Goal: Communication & Community: Answer question/provide support

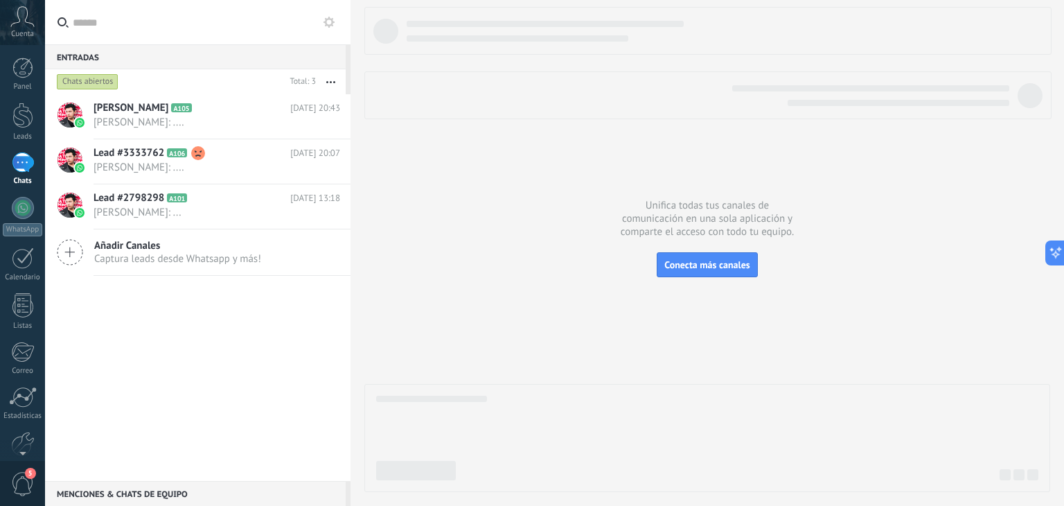
click at [335, 21] on button at bounding box center [329, 22] width 17 height 17
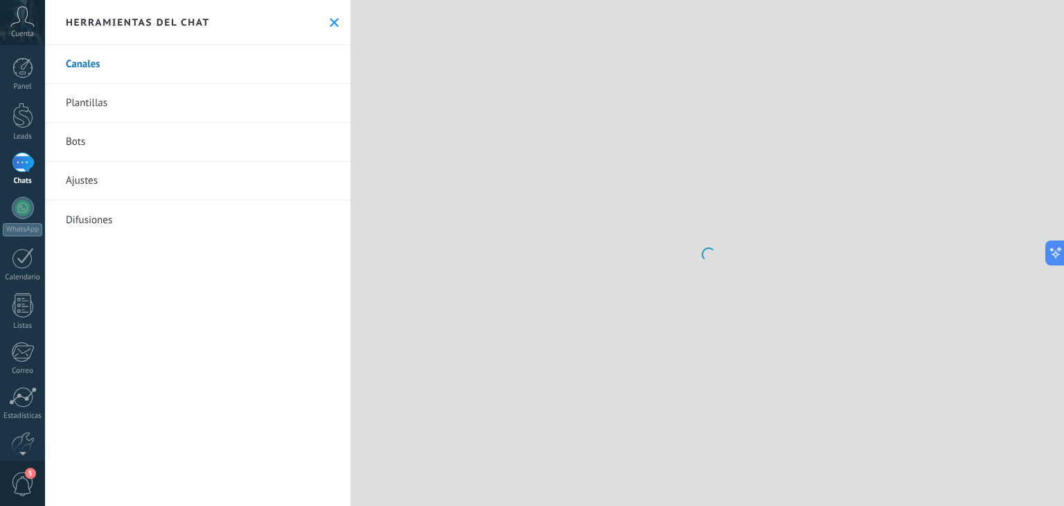
click at [94, 145] on link "Bots" at bounding box center [198, 142] width 306 height 39
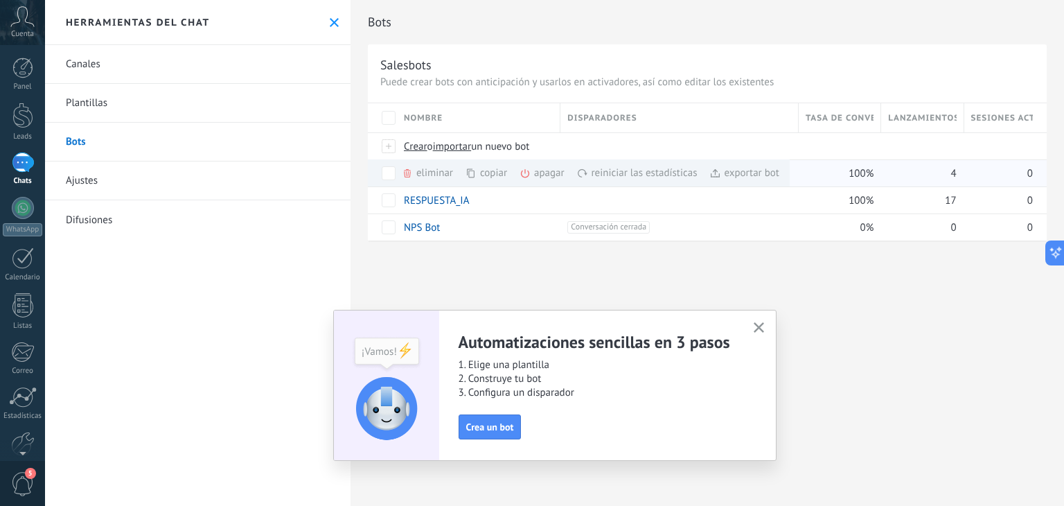
click at [535, 178] on div "apagar màs" at bounding box center [566, 172] width 92 height 27
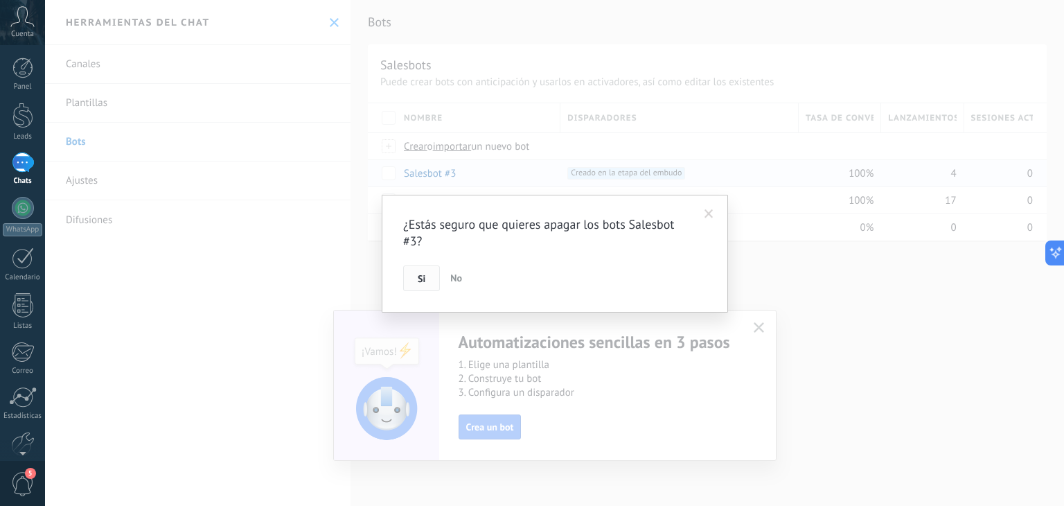
click at [423, 290] on div "¿Estás seguro que quieres apagar los bots Salesbot #3? Si No" at bounding box center [555, 254] width 346 height 118
click at [423, 282] on span "Si" at bounding box center [422, 279] width 8 height 10
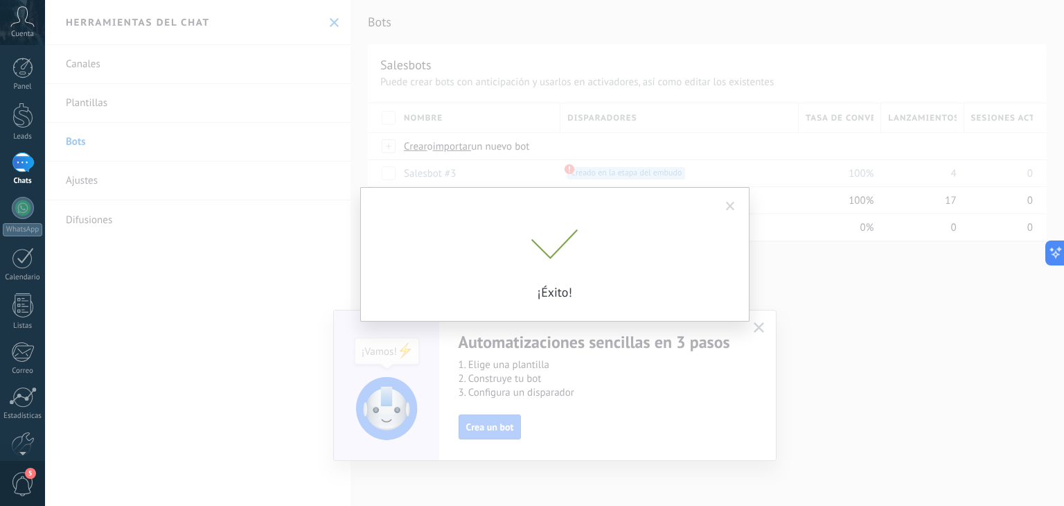
click at [21, 168] on div at bounding box center [23, 162] width 22 height 20
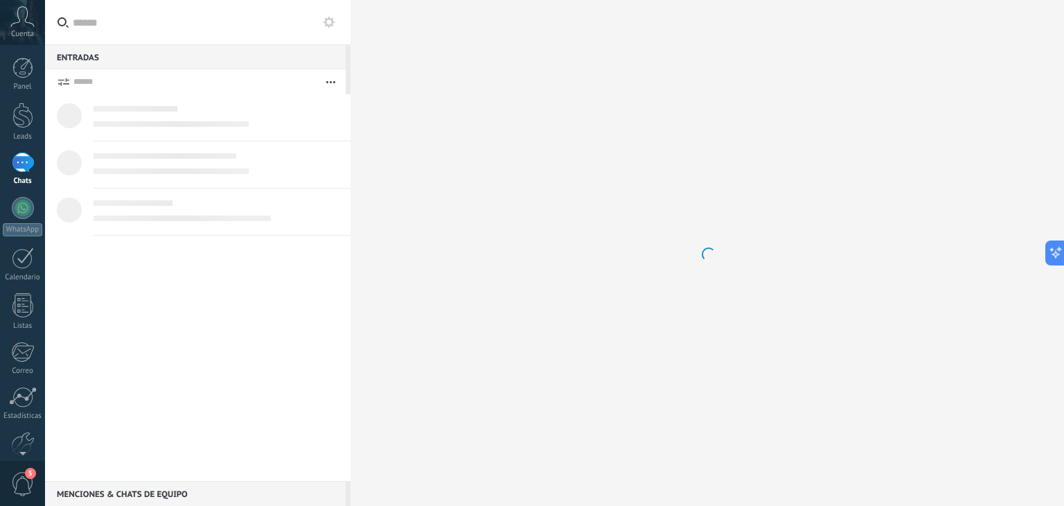
click at [24, 159] on div at bounding box center [23, 162] width 22 height 20
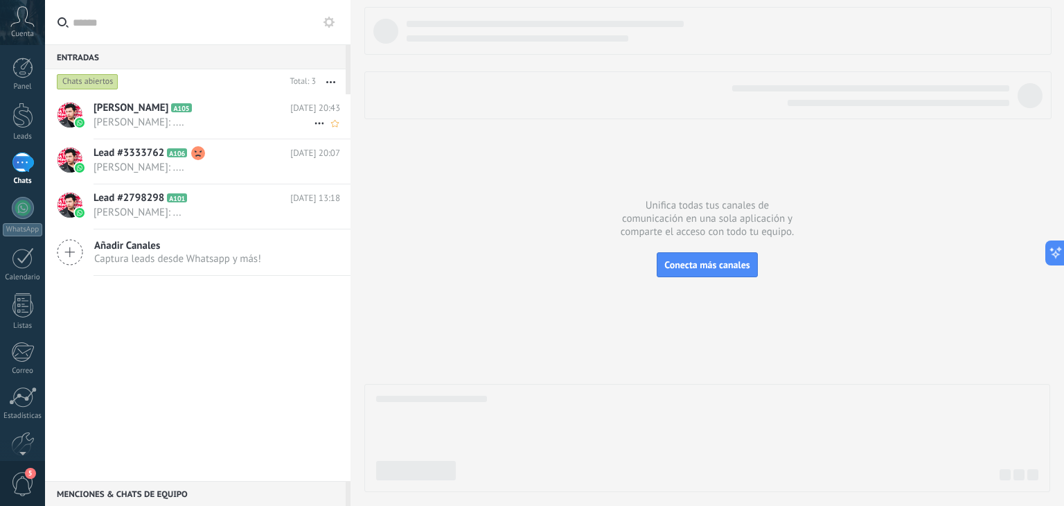
click at [166, 122] on span "[PERSON_NAME]: ...." at bounding box center [204, 122] width 220 height 13
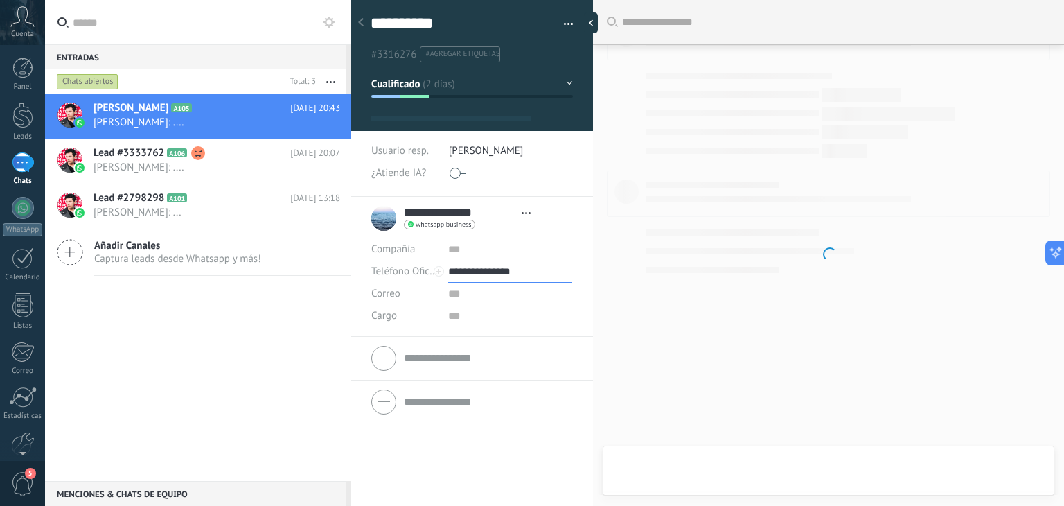
click at [474, 270] on input "**********" at bounding box center [510, 272] width 124 height 22
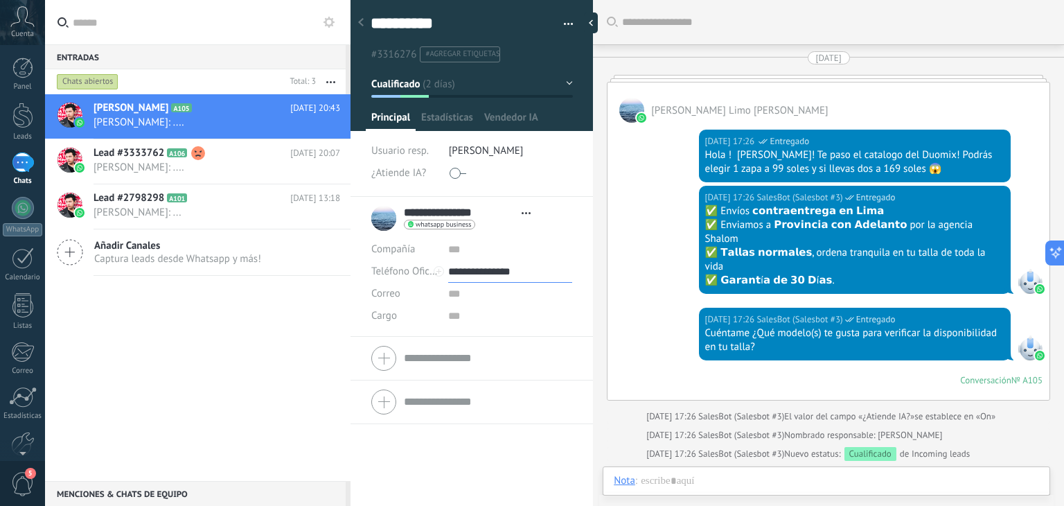
scroll to position [3572, 0]
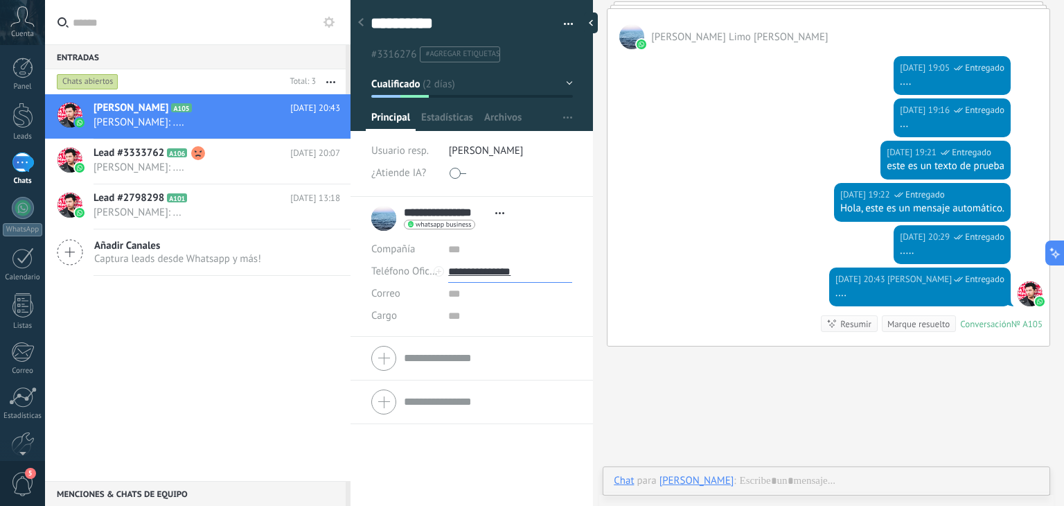
scroll to position [20, 0]
click at [507, 272] on input "**********" at bounding box center [510, 272] width 124 height 22
type input "**********"
click at [324, 15] on button at bounding box center [329, 22] width 17 height 17
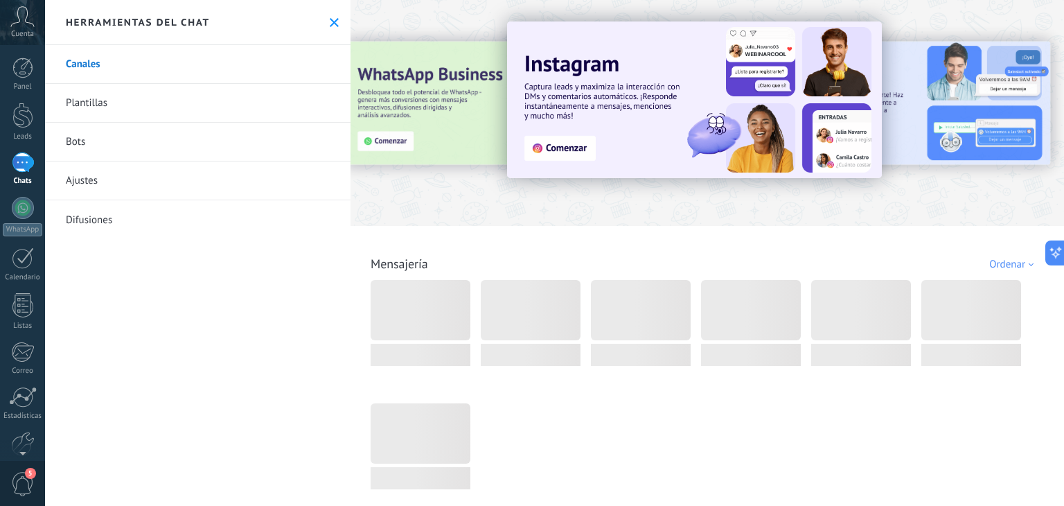
click at [94, 141] on link "Bots" at bounding box center [198, 142] width 306 height 39
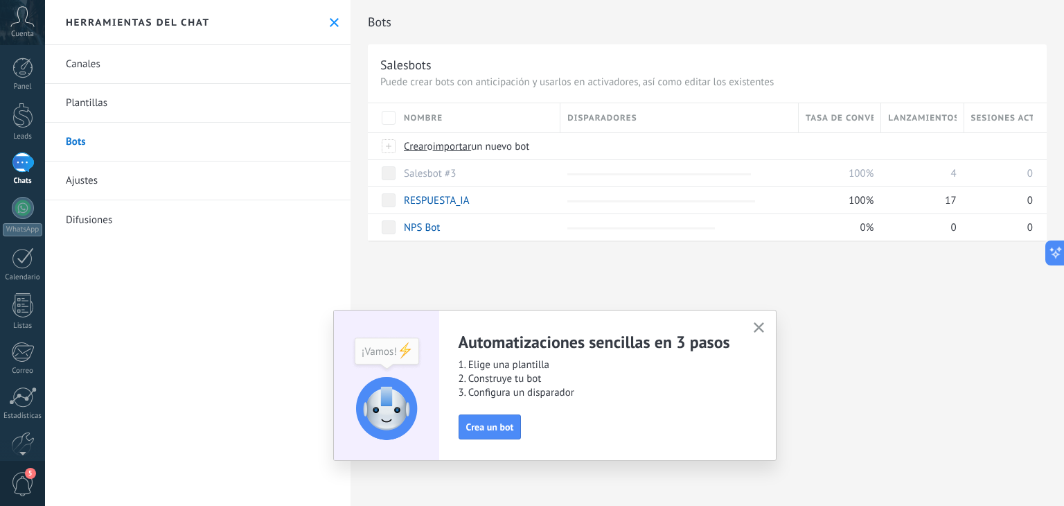
click at [104, 64] on link "Canales" at bounding box center [198, 64] width 306 height 39
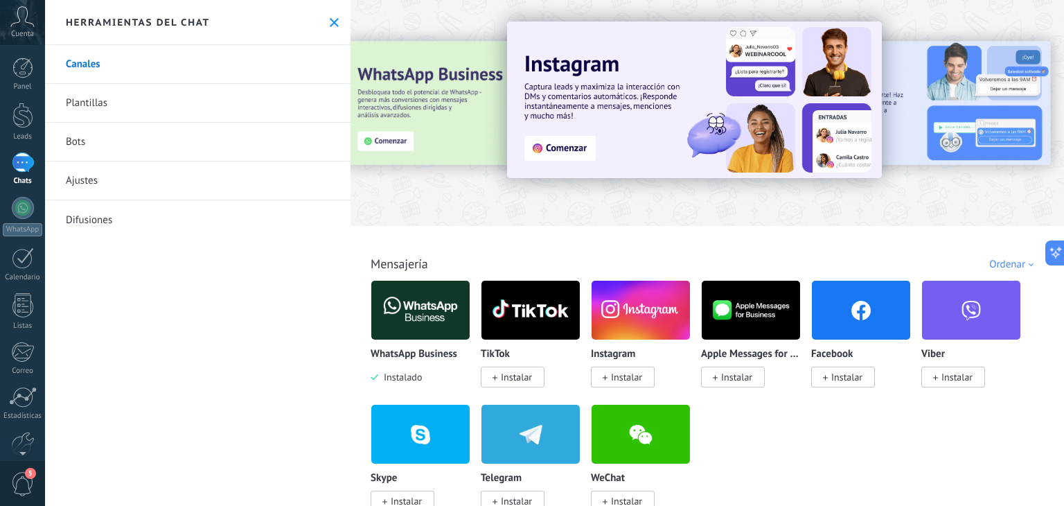
click at [427, 311] on img at bounding box center [420, 309] width 98 height 67
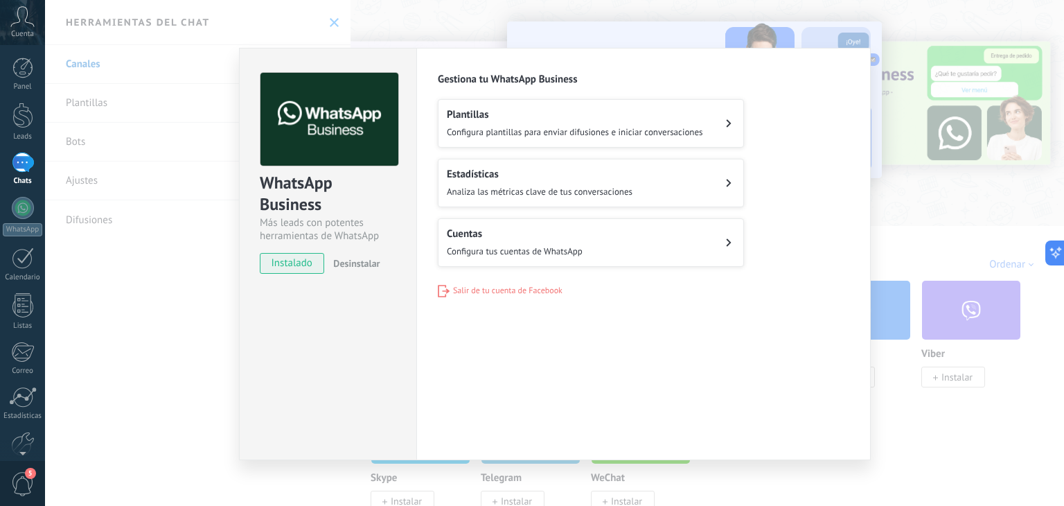
click at [507, 227] on h2 "Cuentas" at bounding box center [515, 233] width 136 height 13
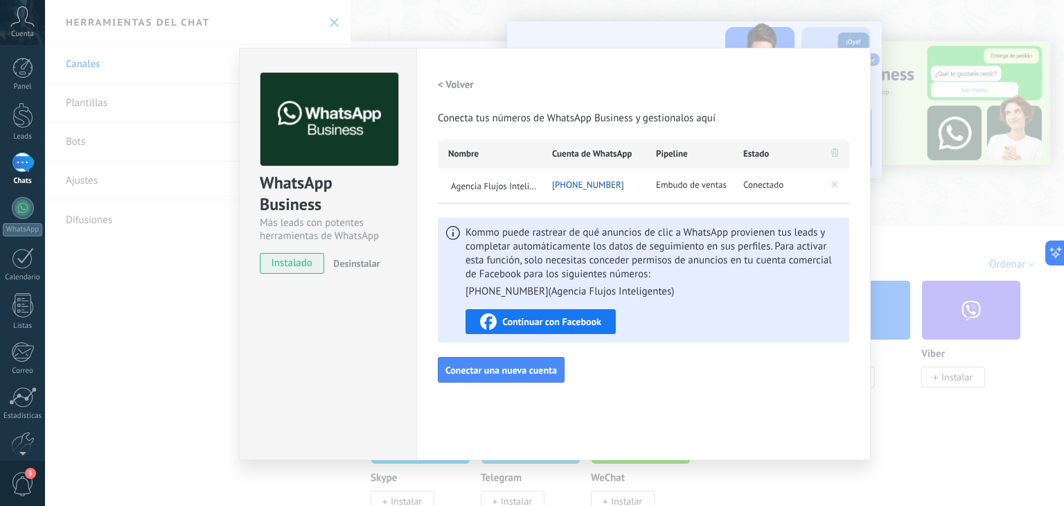
drag, startPoint x: 548, startPoint y: 188, endPoint x: 620, endPoint y: 190, distance: 72.1
click at [620, 190] on div "[PHONE_NUMBER]" at bounding box center [594, 185] width 104 height 35
click at [630, 190] on div "[PHONE_NUMBER]" at bounding box center [594, 185] width 104 height 35
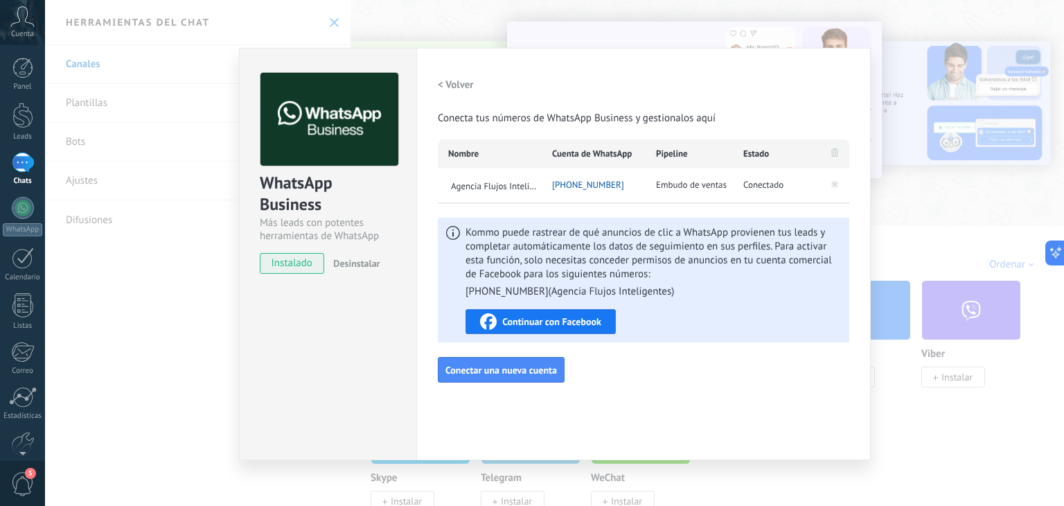
click at [934, 87] on div "WhatsApp Business Más leads con potentes herramientas de WhatsApp instalado Des…" at bounding box center [554, 253] width 1019 height 506
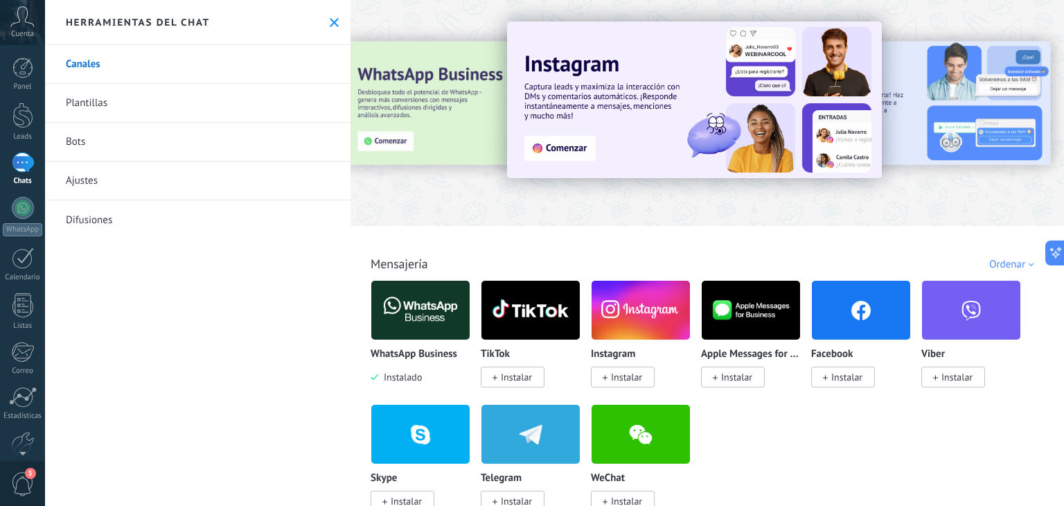
click at [25, 171] on div at bounding box center [23, 162] width 22 height 20
click at [12, 159] on div at bounding box center [23, 162] width 22 height 20
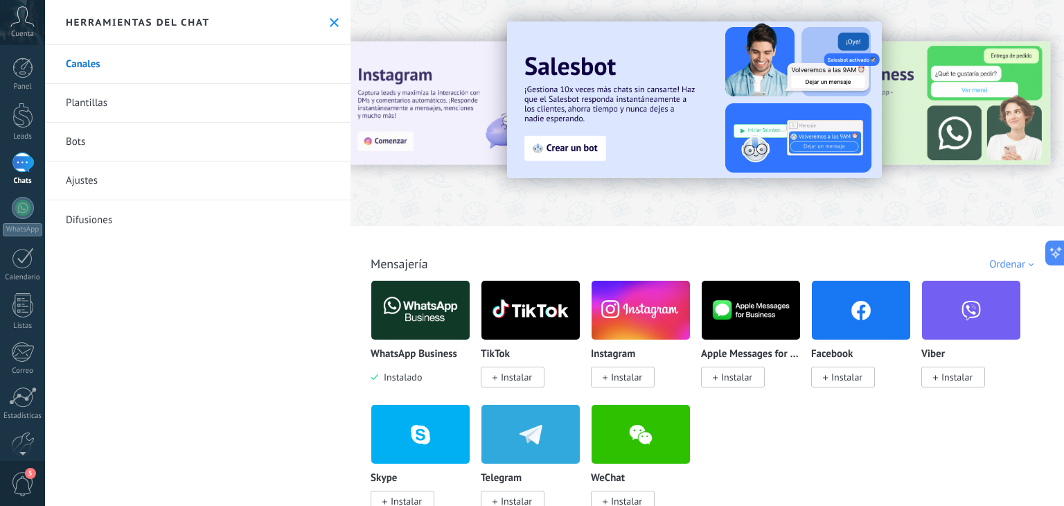
click at [328, 15] on div "Herramientas del chat" at bounding box center [198, 22] width 306 height 45
click at [327, 15] on div "Herramientas del chat" at bounding box center [198, 22] width 306 height 45
click at [331, 18] on icon at bounding box center [334, 22] width 9 height 9
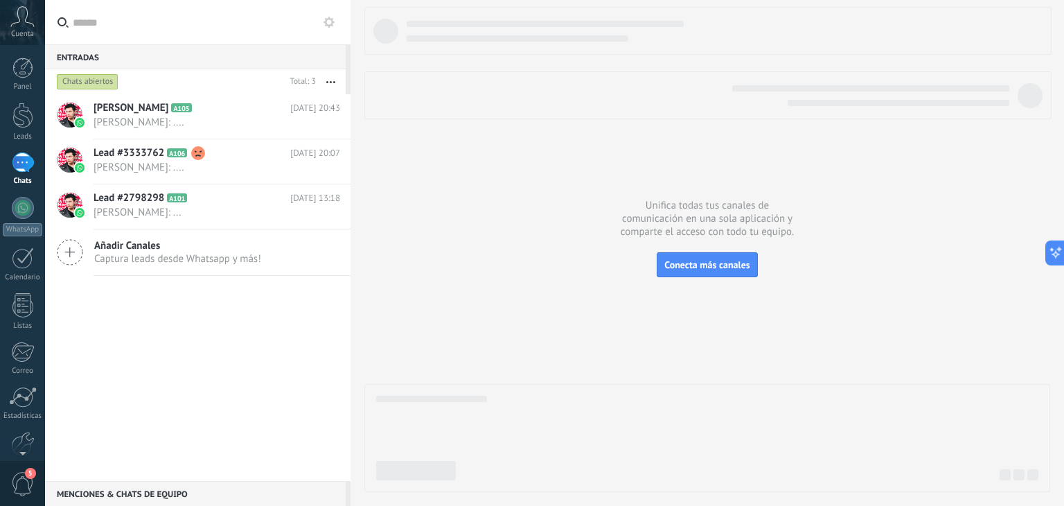
click at [335, 19] on button at bounding box center [329, 22] width 17 height 17
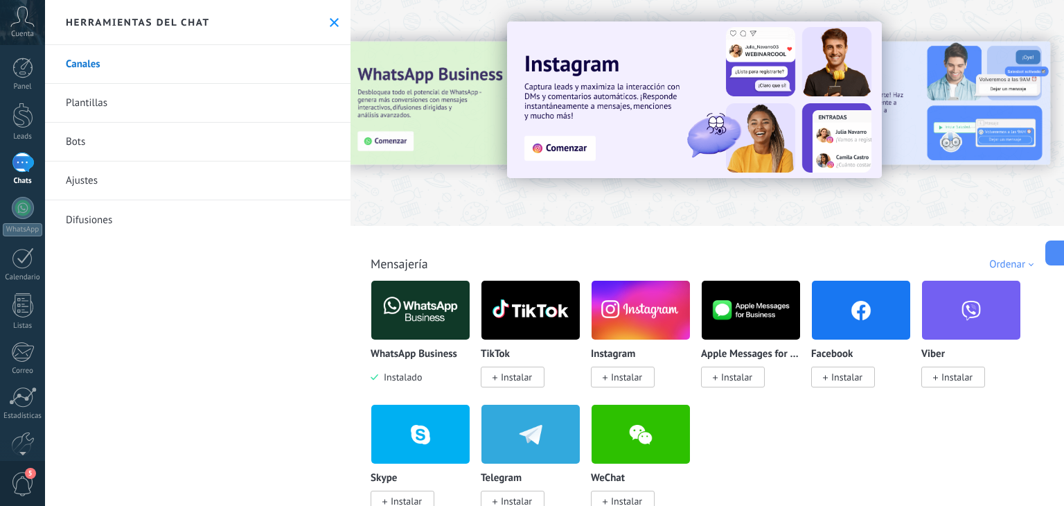
click at [423, 320] on img at bounding box center [420, 309] width 98 height 67
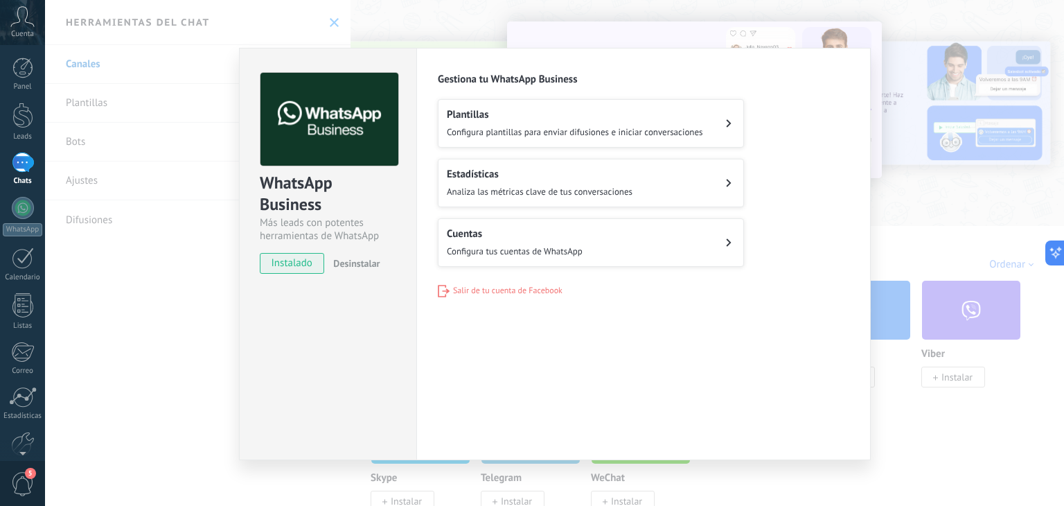
click at [491, 248] on span "Configura tus cuentas de WhatsApp" at bounding box center [515, 251] width 136 height 12
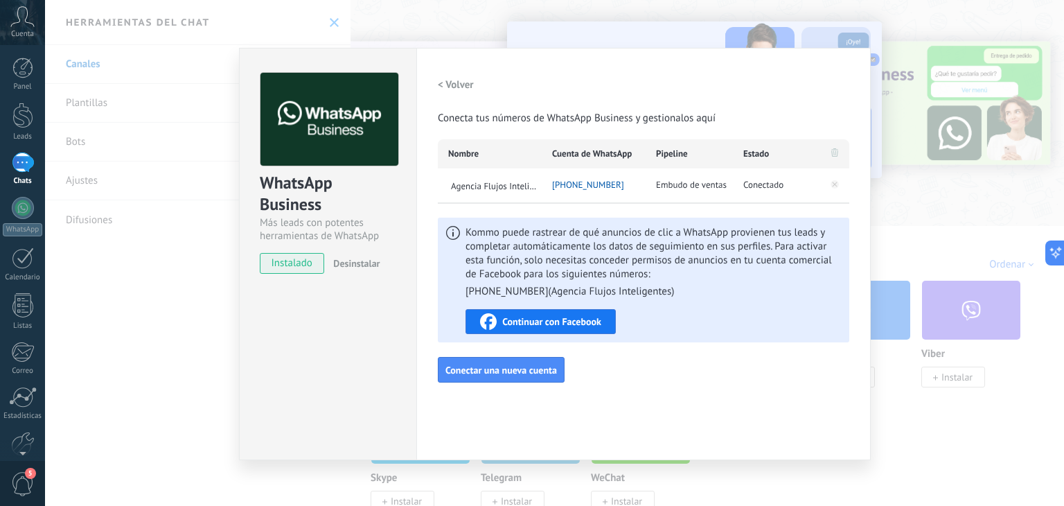
click at [904, 83] on div "WhatsApp Business Más leads con potentes herramientas de WhatsApp instalado Des…" at bounding box center [554, 253] width 1019 height 506
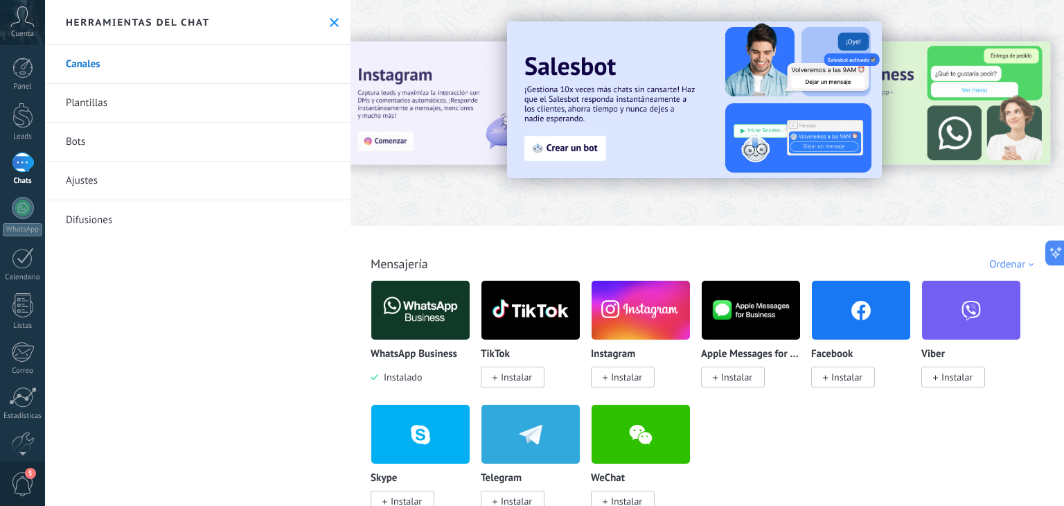
click at [24, 175] on link "Chats" at bounding box center [22, 168] width 45 height 33
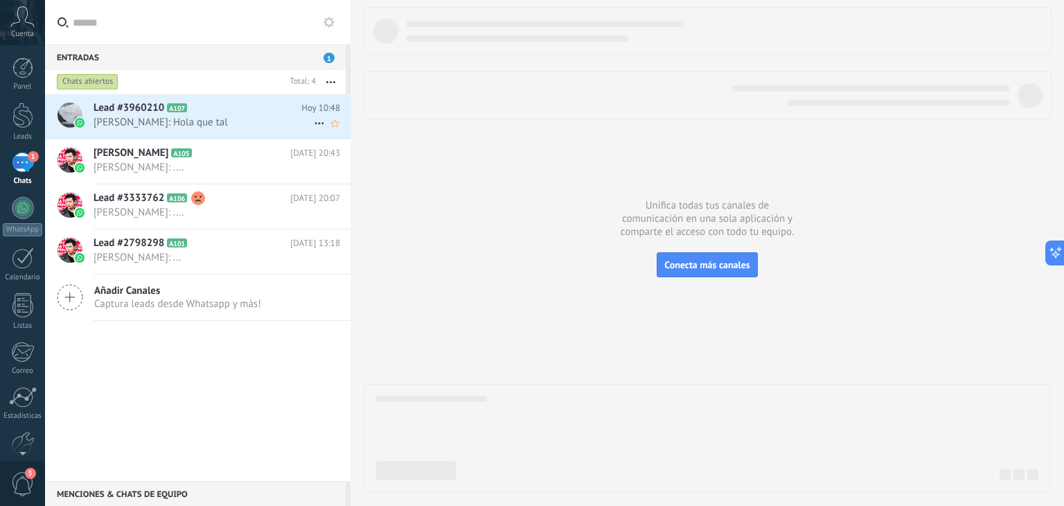
click at [225, 123] on span "[PERSON_NAME]: Hola que tal" at bounding box center [204, 122] width 220 height 13
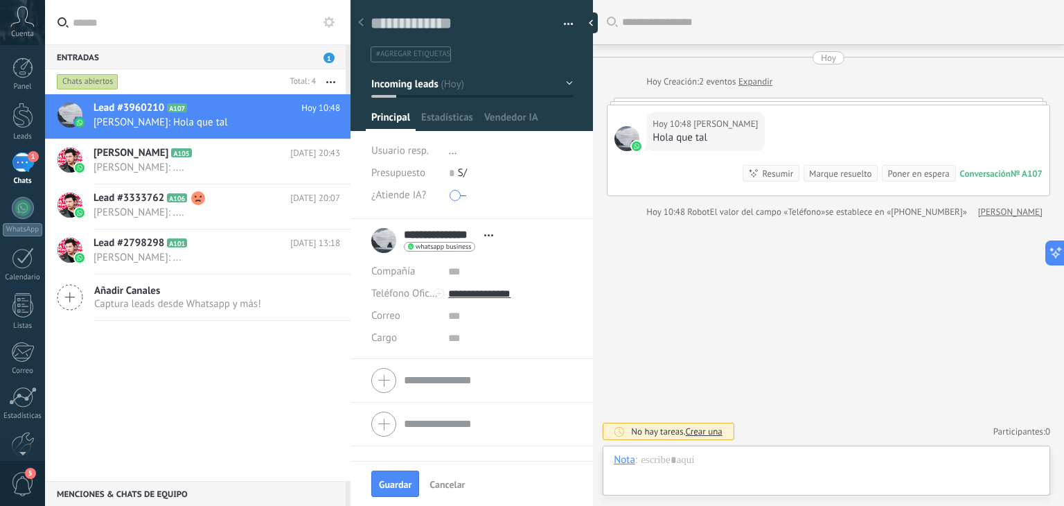
type textarea "**********"
click at [401, 489] on span "Guardar" at bounding box center [395, 485] width 33 height 10
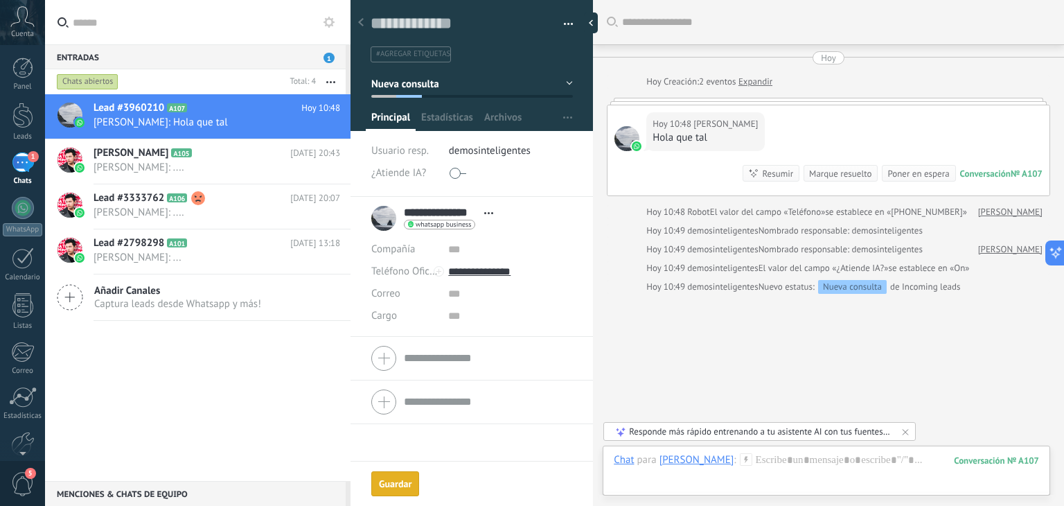
scroll to position [29, 0]
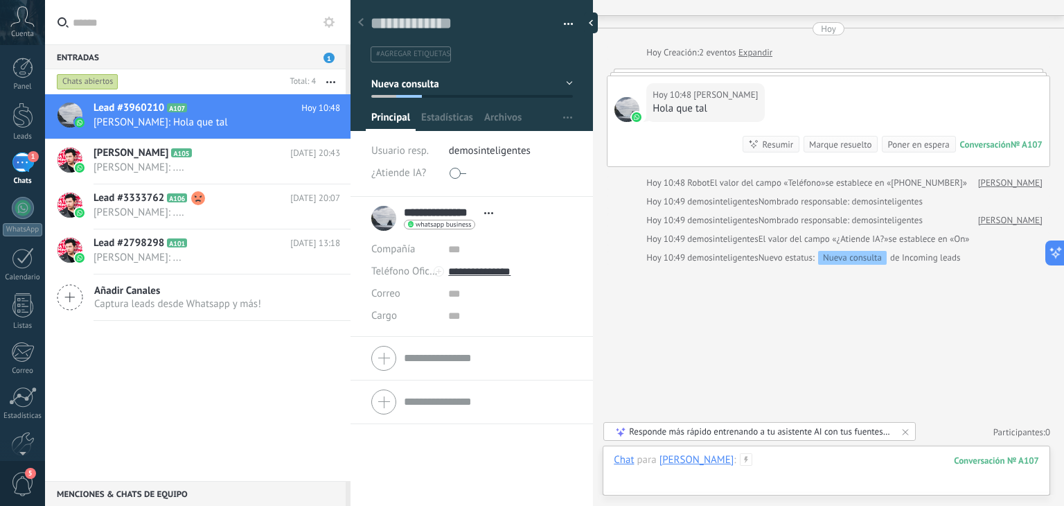
click at [808, 459] on div at bounding box center [826, 474] width 425 height 42
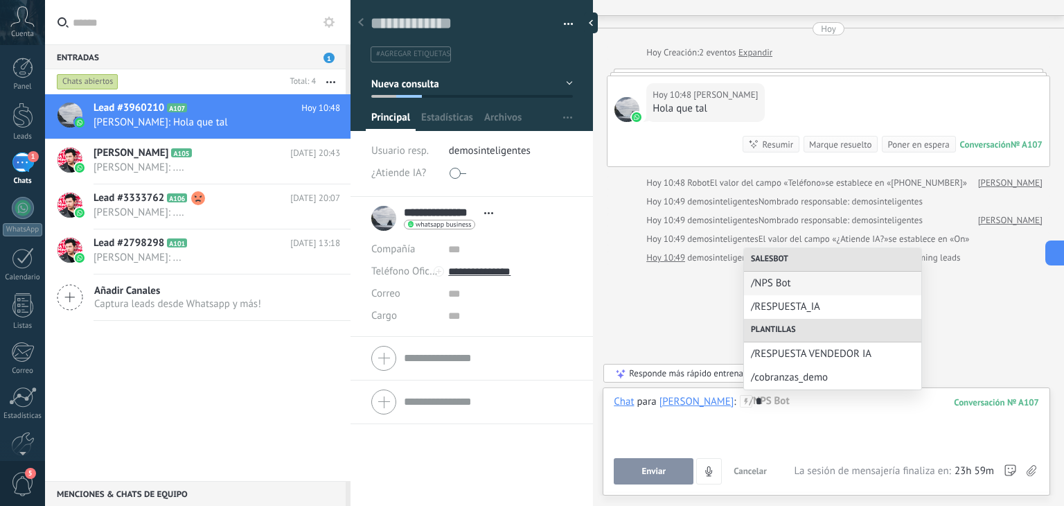
click at [632, 316] on div "Buscar Carga más [DATE] [DATE] Creación: 2 eventos Expandir [DATE] 10:48 [PERSO…" at bounding box center [828, 239] width 471 height 536
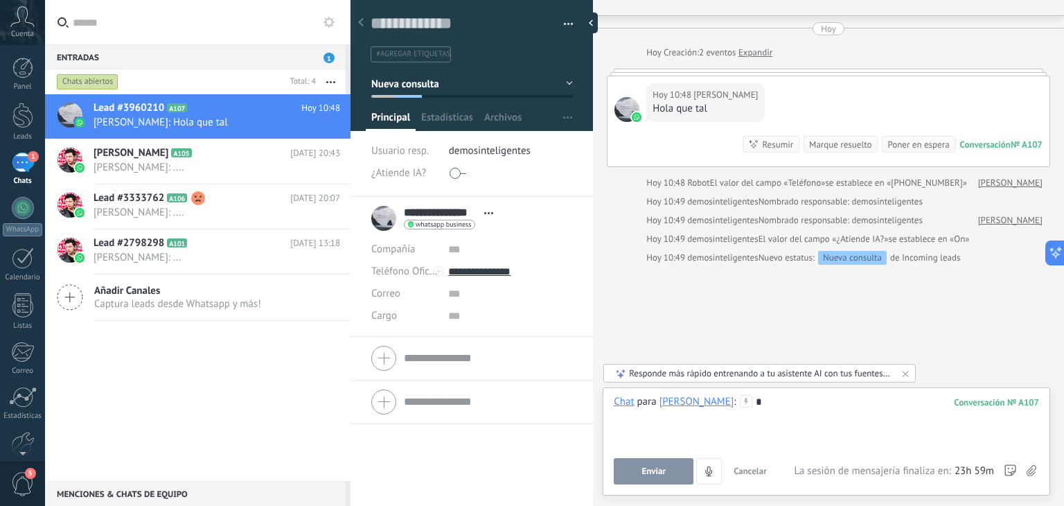
click at [674, 300] on div "Buscar Carga más [DATE] [DATE] Creación: 2 eventos Expandir [DATE] 10:48 [PERSO…" at bounding box center [828, 239] width 471 height 536
click at [795, 412] on div "*" at bounding box center [826, 421] width 425 height 53
click at [789, 412] on div "*" at bounding box center [826, 421] width 425 height 53
click at [765, 291] on div "Buscar Carga más [DATE] [DATE] Creación: 2 eventos Expandir [DATE] 10:48 [PERSO…" at bounding box center [828, 239] width 471 height 536
drag, startPoint x: 370, startPoint y: 173, endPoint x: 470, endPoint y: 173, distance: 99.8
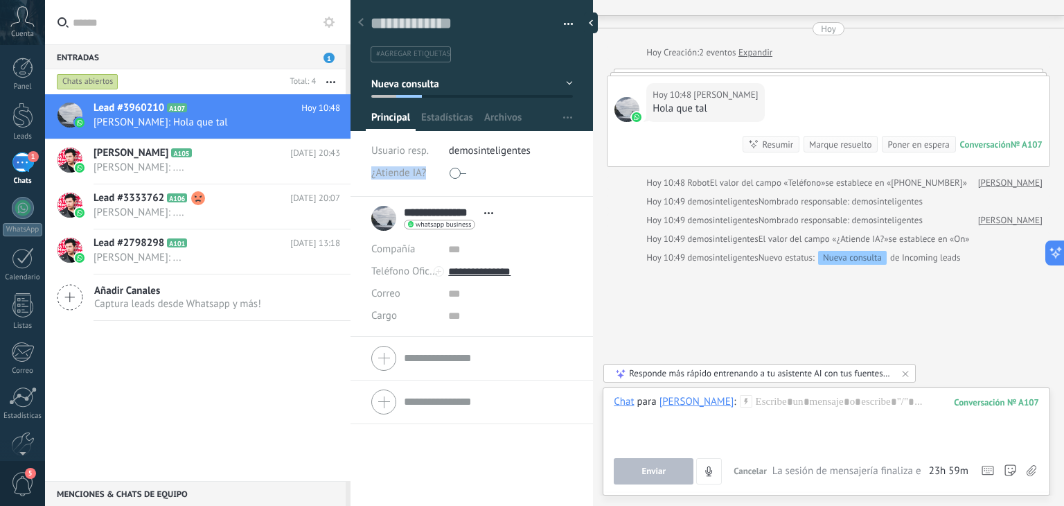
click at [470, 173] on div "Guardar y crear Imprimir Administrar etiquetas Exportar a excel" at bounding box center [472, 94] width 243 height 206
click at [459, 175] on span at bounding box center [458, 173] width 17 height 22
click at [369, 173] on div "Guardar y crear Imprimir Administrar etiquetas Exportar a excel" at bounding box center [472, 94] width 243 height 206
click at [381, 173] on span "¿Atiende IA?" at bounding box center [398, 173] width 55 height 10
drag, startPoint x: 371, startPoint y: 170, endPoint x: 434, endPoint y: 174, distance: 63.9
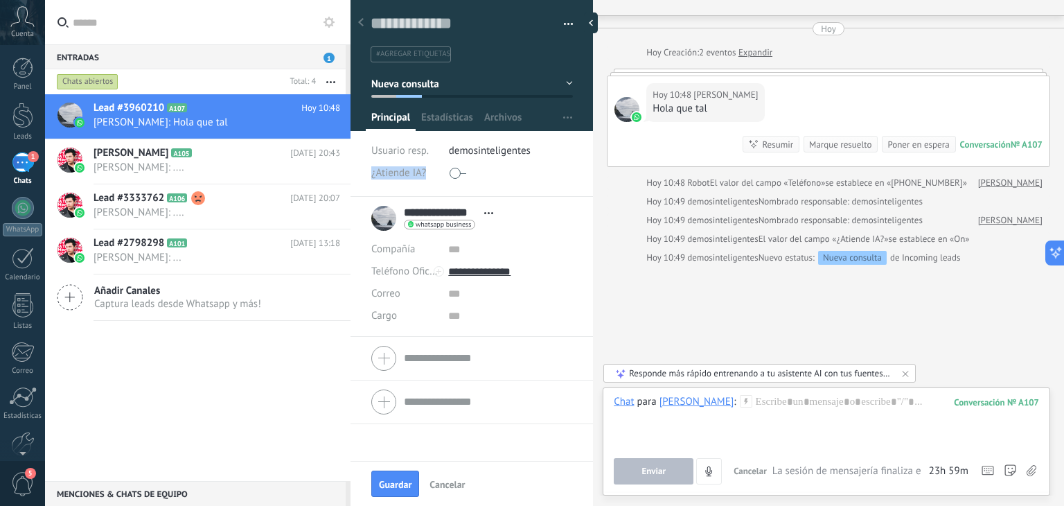
click at [434, 174] on div "Guardar y crear Imprimir Administrar etiquetas Exportar a excel" at bounding box center [472, 94] width 243 height 206
click at [432, 183] on div "¿Atiende IA?" at bounding box center [404, 173] width 67 height 22
drag, startPoint x: 366, startPoint y: 173, endPoint x: 431, endPoint y: 180, distance: 65.6
click at [431, 180] on div "Guardar y crear Imprimir Administrar etiquetas Exportar a excel" at bounding box center [472, 94] width 243 height 206
click at [431, 180] on div "¿Atiende IA?" at bounding box center [404, 173] width 67 height 22
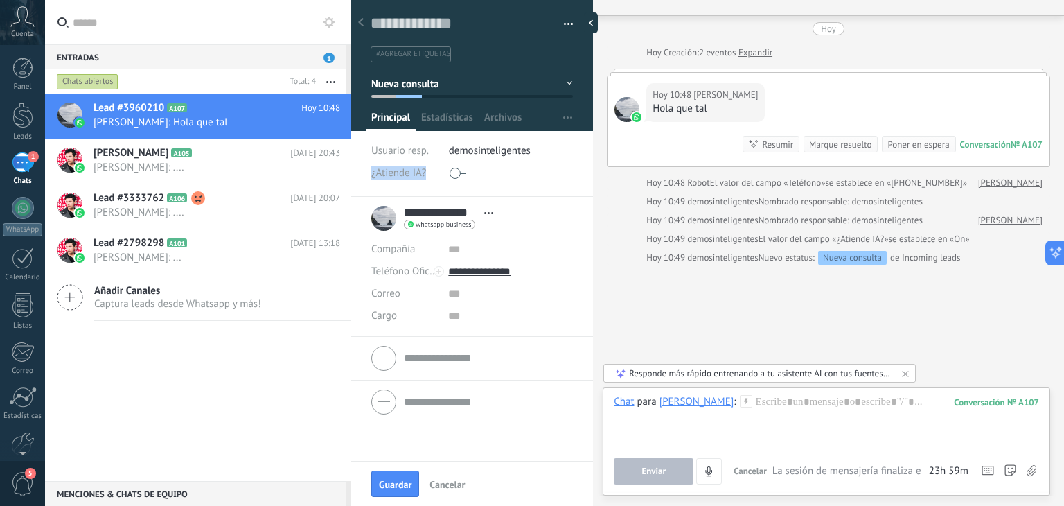
drag, startPoint x: 367, startPoint y: 177, endPoint x: 428, endPoint y: 176, distance: 61.0
click at [428, 176] on div "Guardar y crear Imprimir Administrar etiquetas Exportar a excel" at bounding box center [472, 94] width 243 height 206
click at [412, 482] on button "Guardar" at bounding box center [395, 483] width 48 height 26
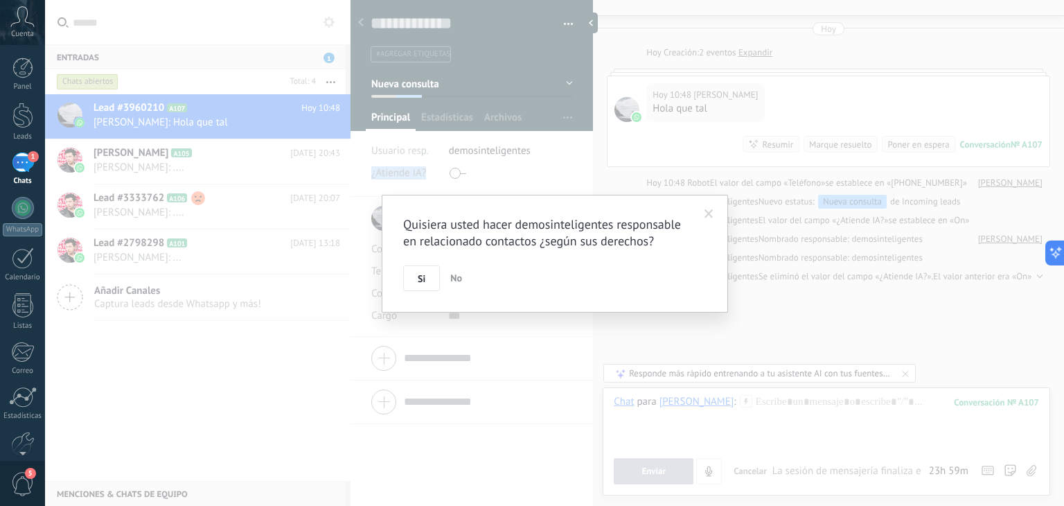
scroll to position [48, 0]
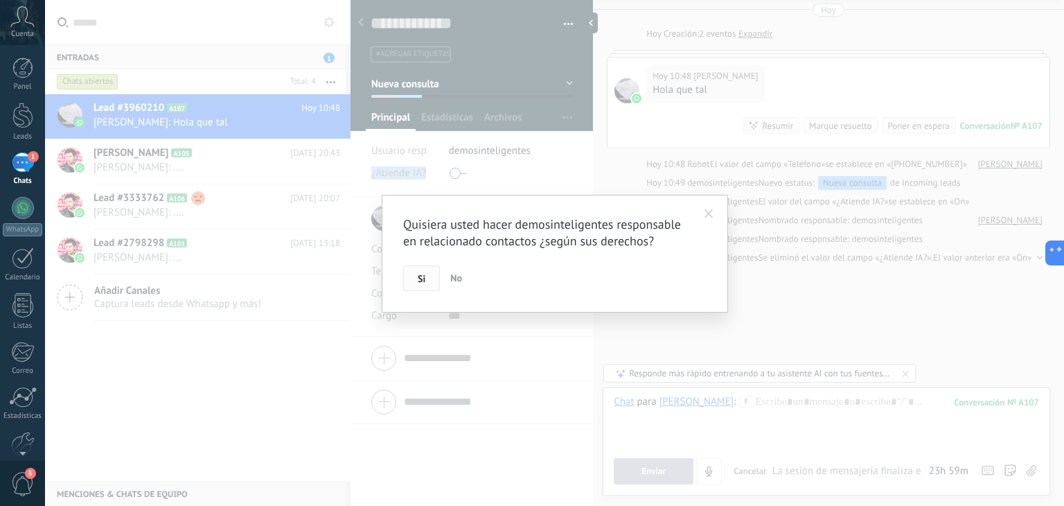
click at [430, 278] on button "Si" at bounding box center [421, 278] width 37 height 26
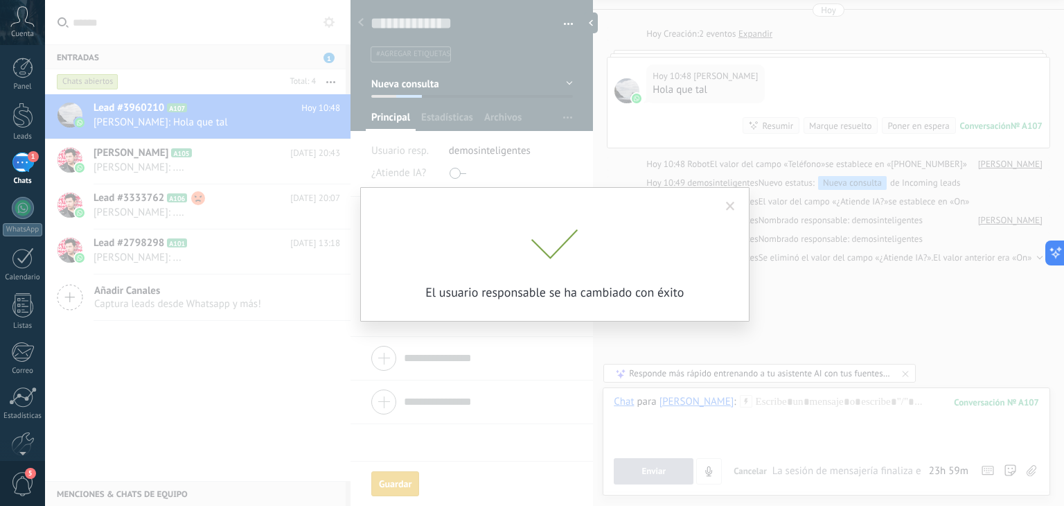
click at [385, 174] on div "Quisiera usted hacer demosinteligentes responsable en relacionado contactos ¿se…" at bounding box center [554, 253] width 1019 height 506
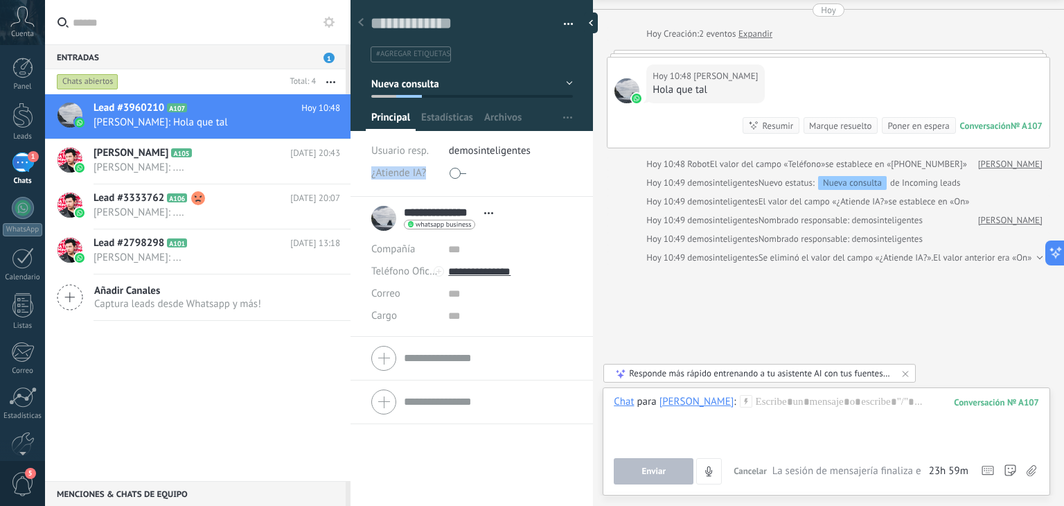
drag, startPoint x: 363, startPoint y: 175, endPoint x: 430, endPoint y: 180, distance: 66.7
click at [430, 180] on div "Guardar y crear Imprimir Administrar etiquetas Exportar a excel" at bounding box center [472, 94] width 243 height 206
click at [423, 177] on span "¿Atiende IA?" at bounding box center [398, 173] width 55 height 10
click at [407, 488] on span "Guardar" at bounding box center [395, 485] width 33 height 10
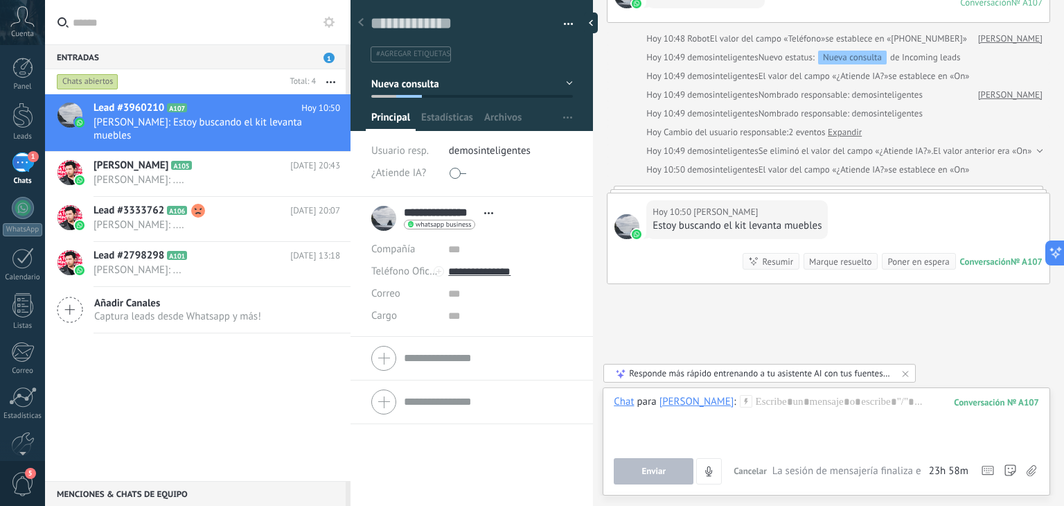
scroll to position [161, 0]
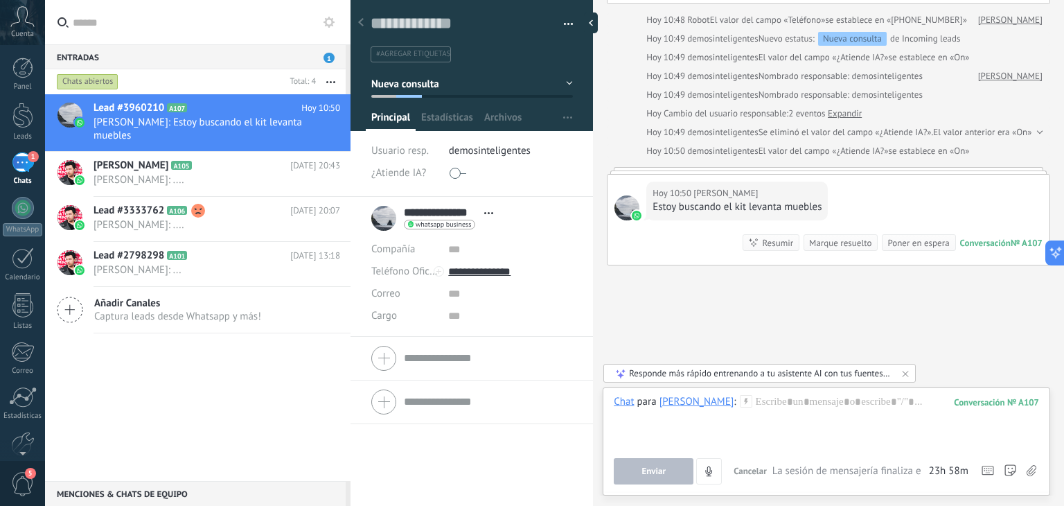
click at [791, 312] on div "Buscar Carga más [DATE] [DATE] Creación: 2 eventos Expandir [DATE] 10:48 [PERSO…" at bounding box center [828, 173] width 471 height 669
click at [760, 291] on div "Buscar Carga más [DATE] [DATE] Creación: 2 eventos Expandir [DATE] 10:48 [PERSO…" at bounding box center [828, 173] width 471 height 669
click at [748, 292] on div "Buscar Carga más [DATE] [DATE] Creación: 2 eventos Expandir [DATE] 10:48 [PERSO…" at bounding box center [828, 173] width 471 height 669
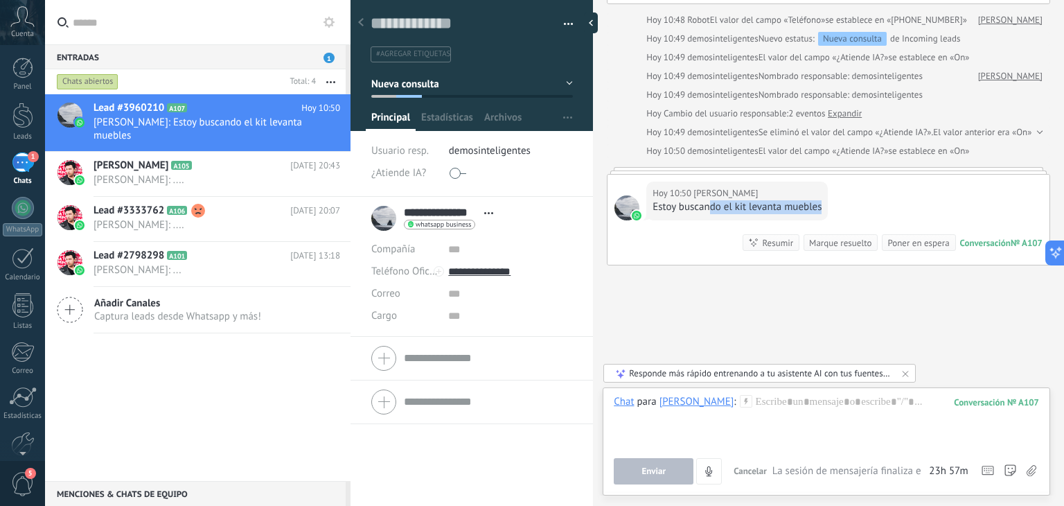
drag, startPoint x: 650, startPoint y: 209, endPoint x: 674, endPoint y: 210, distance: 24.3
click at [674, 210] on div "[DATE] 10:50 [PERSON_NAME] Estoy buscando el kit levanta muebles" at bounding box center [738, 201] width 182 height 39
click at [649, 228] on div "[DATE] 10:50 [PERSON_NAME] Estoy buscando el kit levanta muebles Conversación №…" at bounding box center [829, 220] width 442 height 90
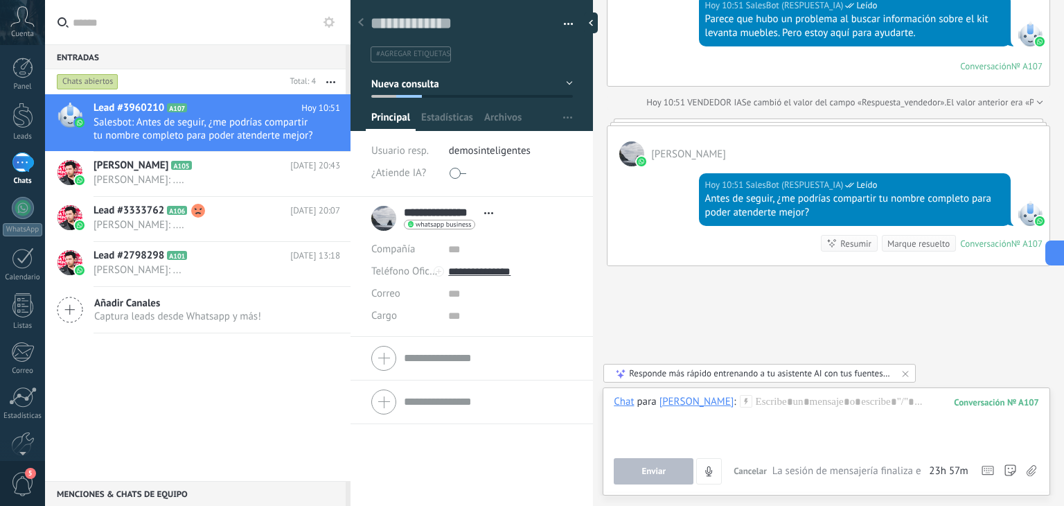
scroll to position [20, 0]
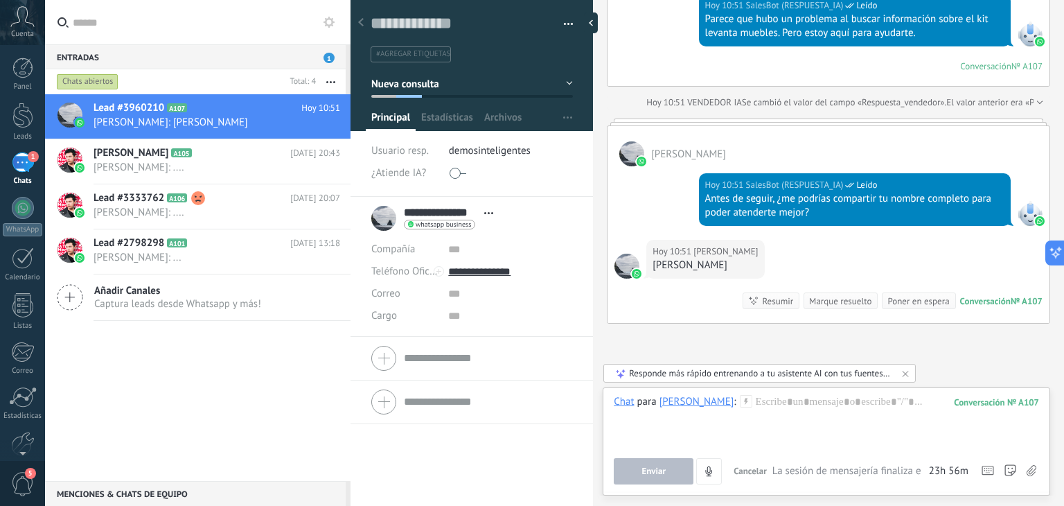
type textarea "**********"
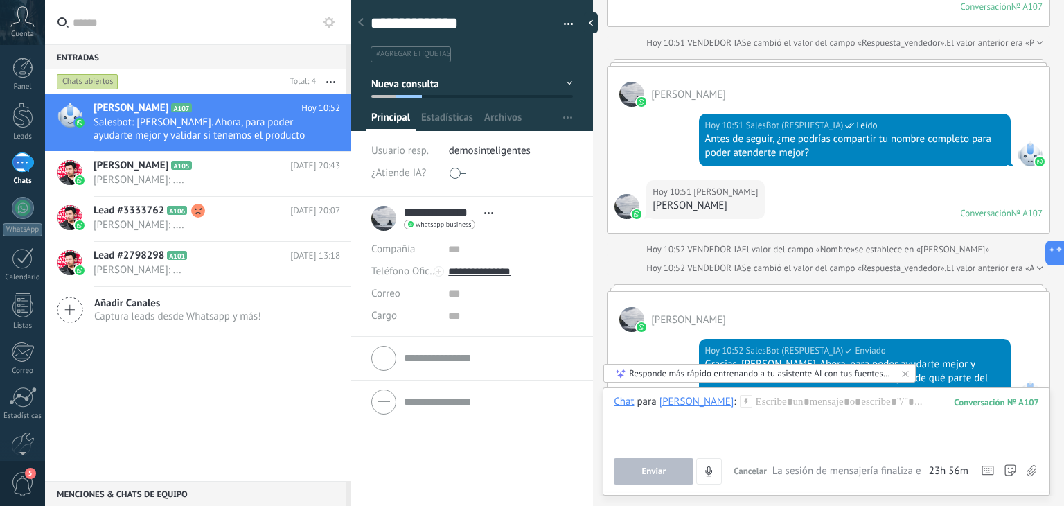
scroll to position [728, 0]
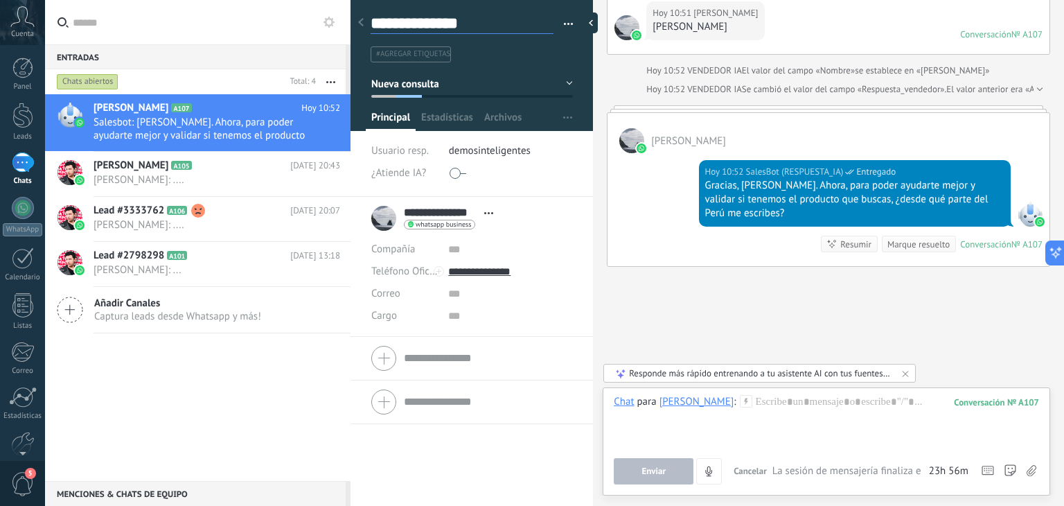
drag, startPoint x: 477, startPoint y: 21, endPoint x: 367, endPoint y: 20, distance: 110.2
click at [367, 20] on div "**********" at bounding box center [472, 98] width 243 height 197
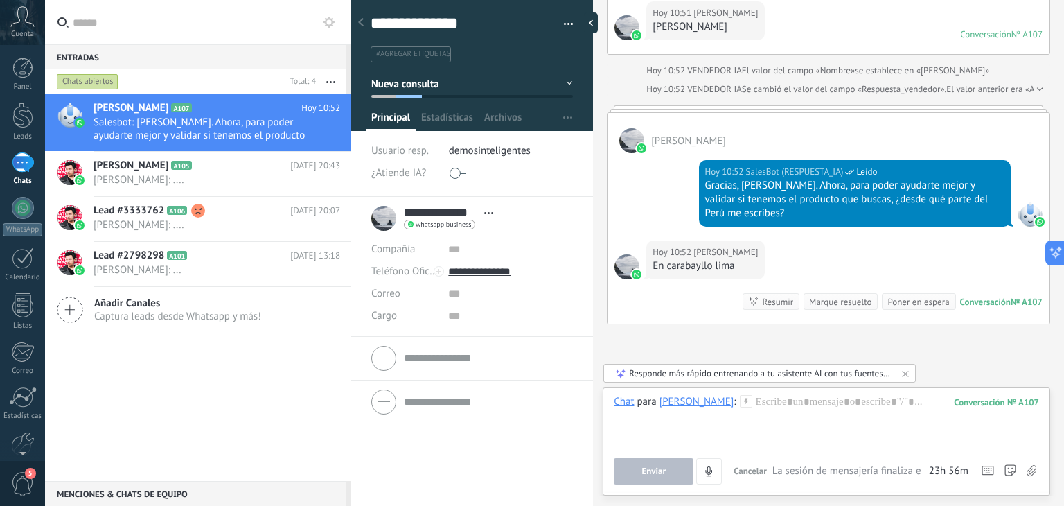
scroll to position [785, 0]
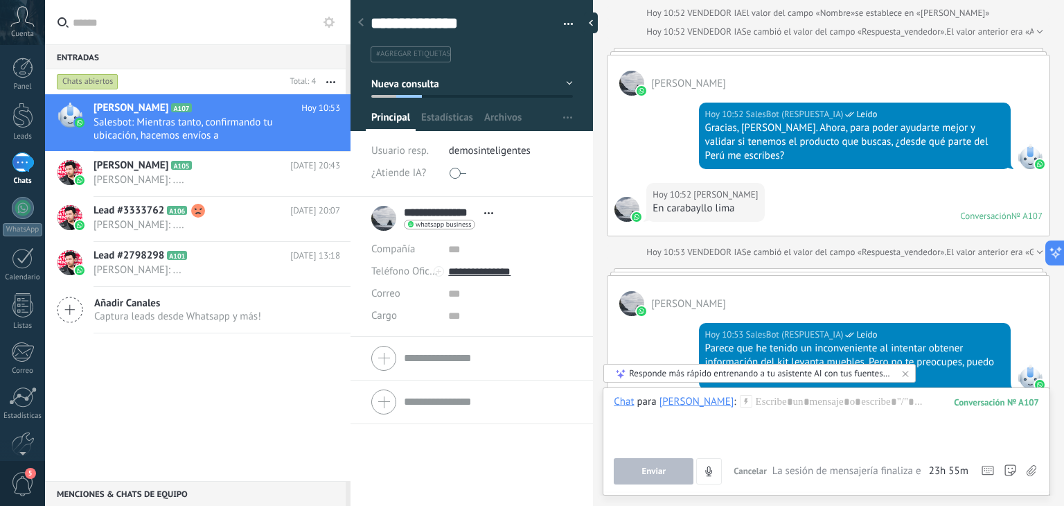
click at [783, 287] on div "[PERSON_NAME]" at bounding box center [829, 296] width 442 height 40
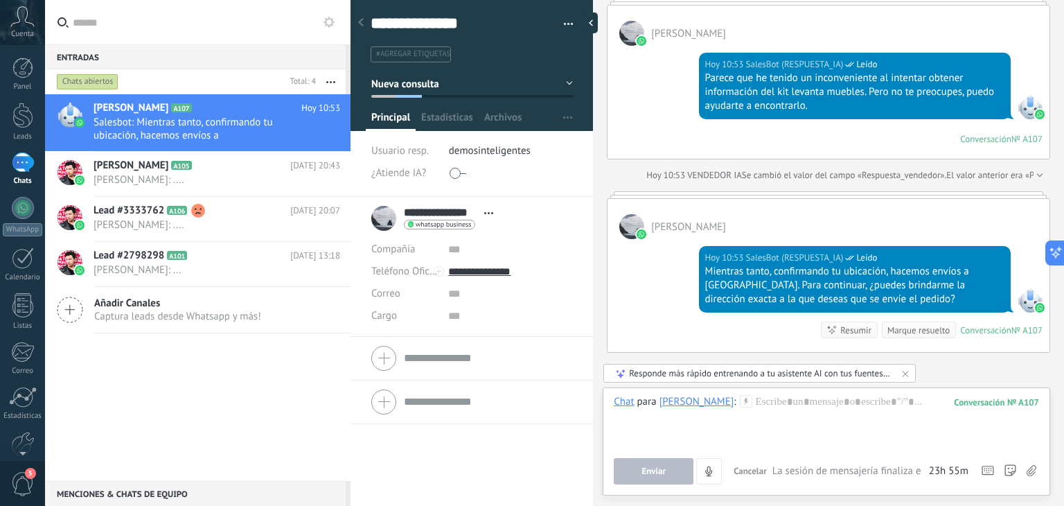
scroll to position [1069, 0]
